Goal: Navigation & Orientation: Find specific page/section

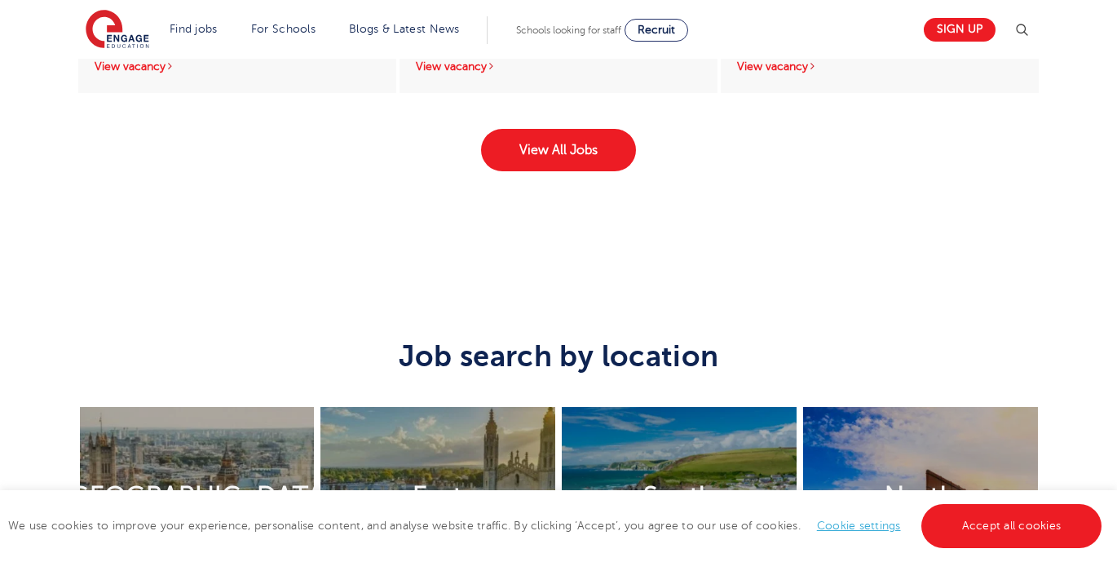
scroll to position [2806, 0]
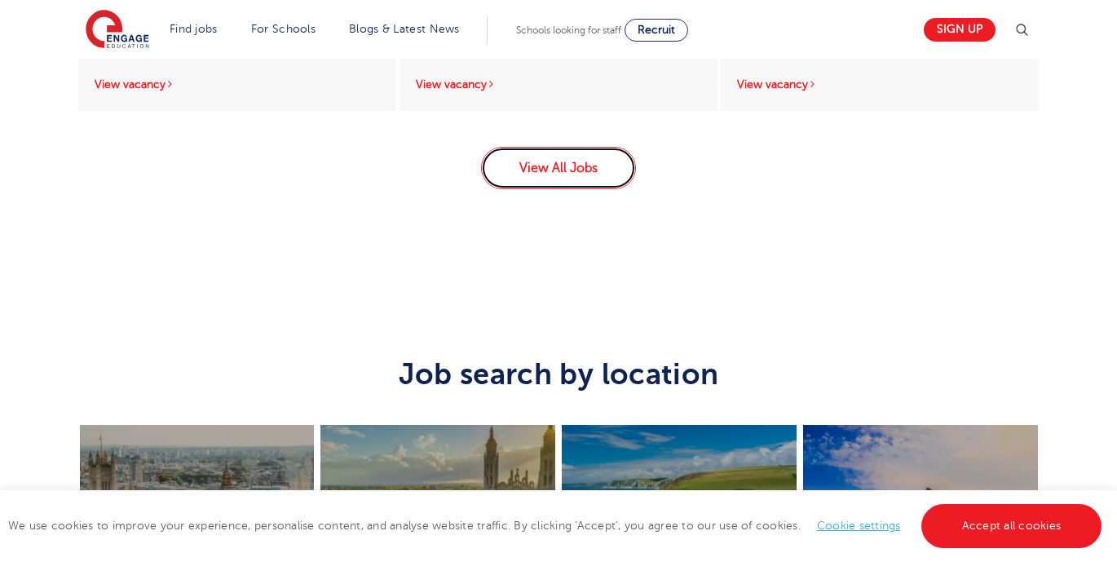
click at [554, 158] on link "View All Jobs" at bounding box center [558, 168] width 155 height 42
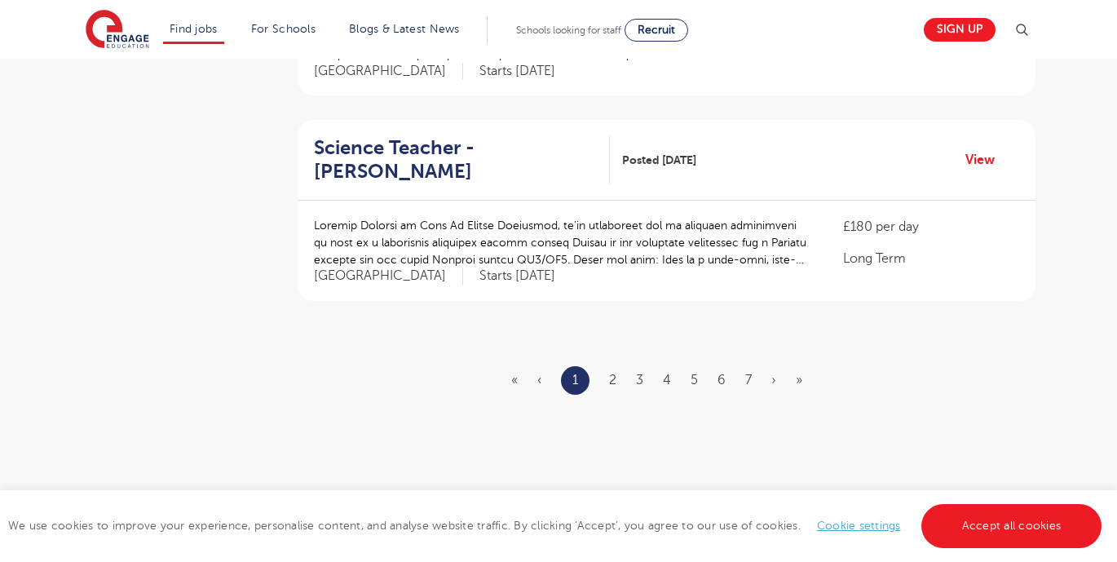
scroll to position [1988, 0]
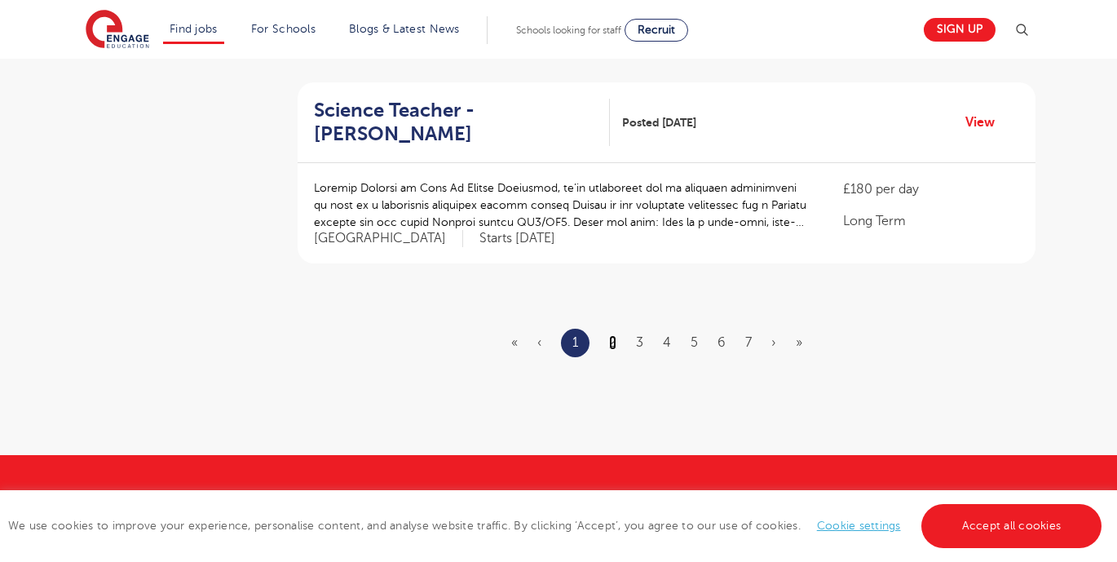
click at [616, 335] on link "2" at bounding box center [612, 342] width 7 height 15
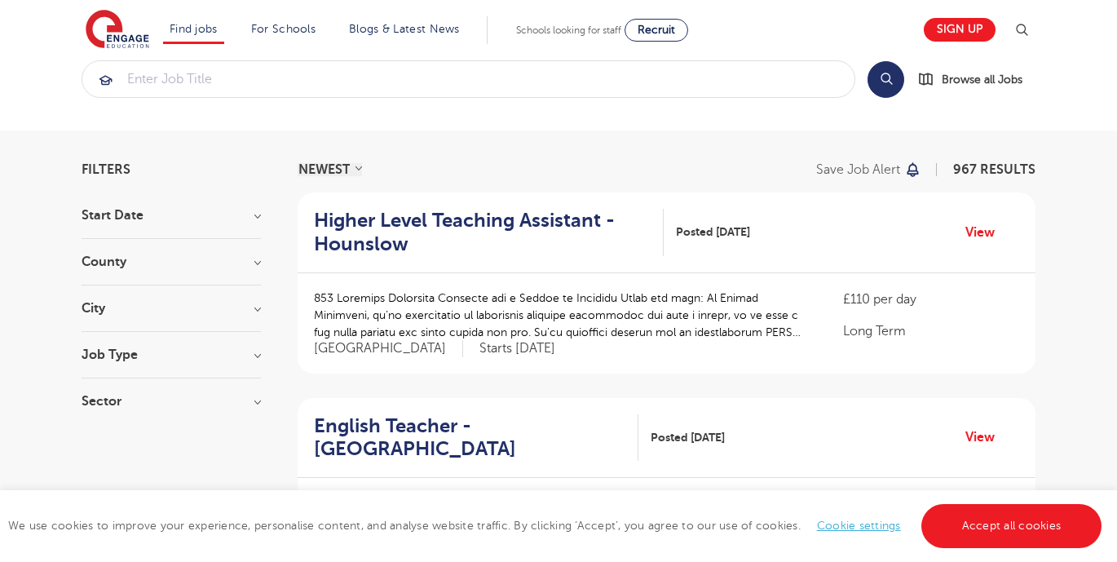
click at [153, 398] on h3 "Sector" at bounding box center [171, 401] width 179 height 13
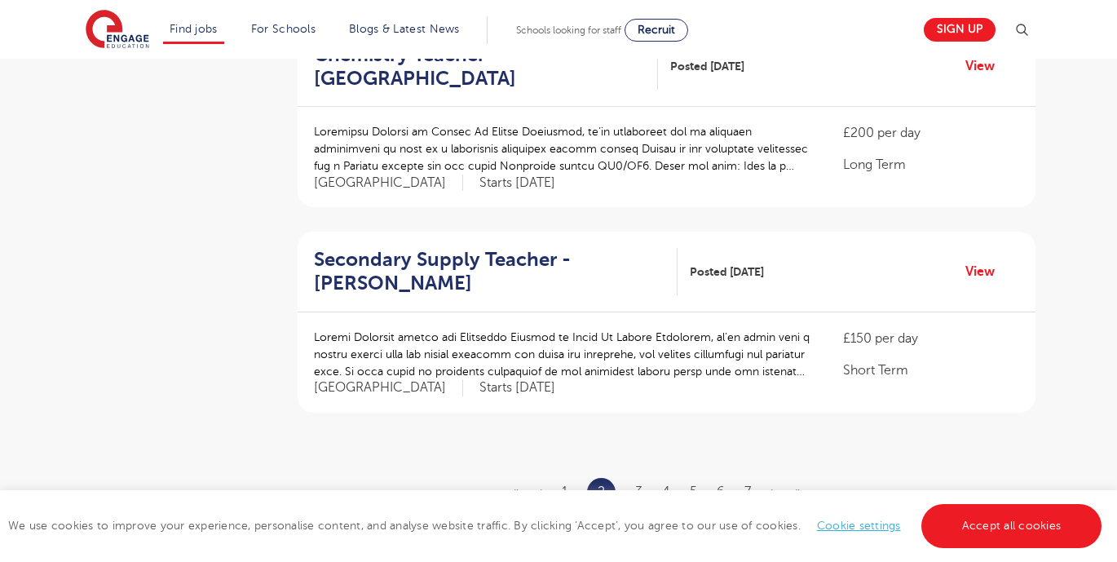
scroll to position [2005, 0]
